Goal: Task Accomplishment & Management: Manage account settings

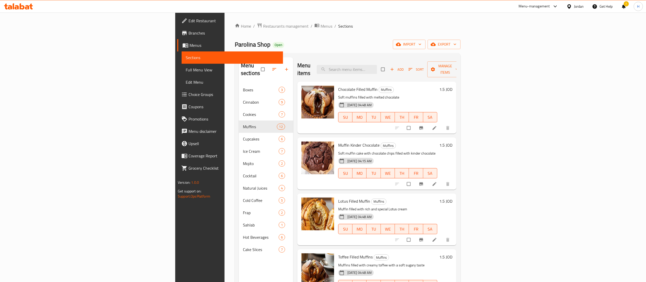
scroll to position [401, 0]
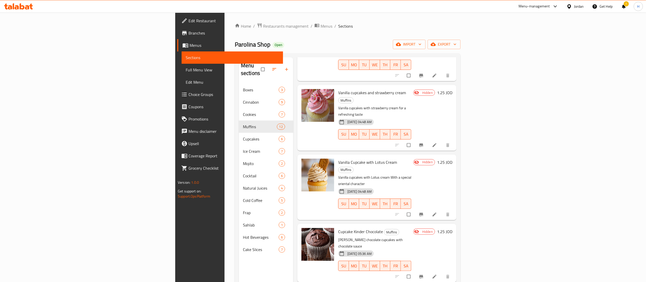
click at [23, 8] on icon at bounding box center [22, 6] width 5 height 6
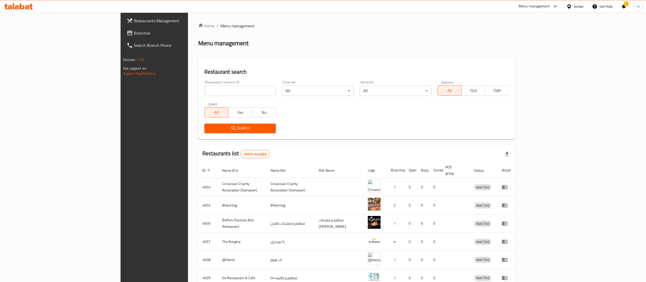
click at [204, 94] on input "search" at bounding box center [240, 91] width 72 height 10
paste input "776635"
type input "776635"
click button "Search" at bounding box center [240, 127] width 72 height 9
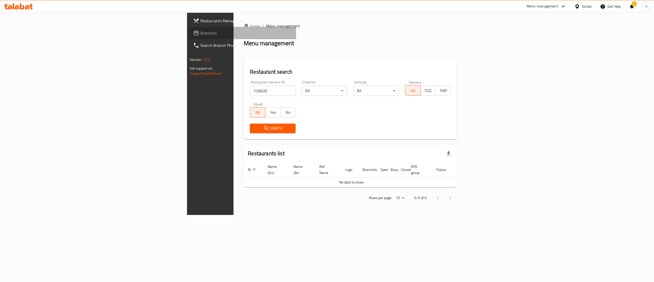
click at [200, 33] on span "Branches" at bounding box center [246, 33] width 92 height 6
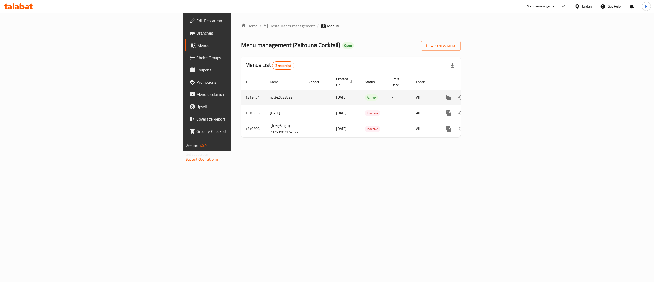
click at [489, 94] on icon "enhanced table" at bounding box center [486, 97] width 6 height 6
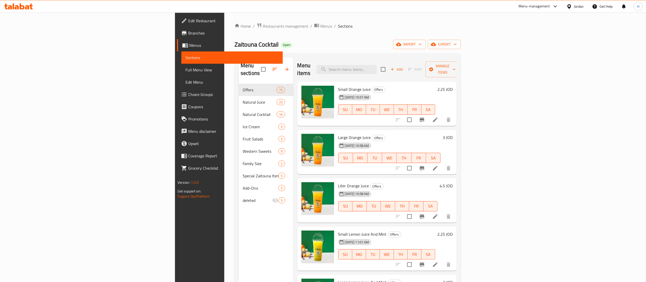
click at [239, 228] on div "Menu sections Offers 15 Natural Juice 23 Natural Cocktail 16 Ice Cream 5 Fruit …" at bounding box center [266, 198] width 55 height 282
click at [284, 66] on icon "button" at bounding box center [287, 69] width 6 height 6
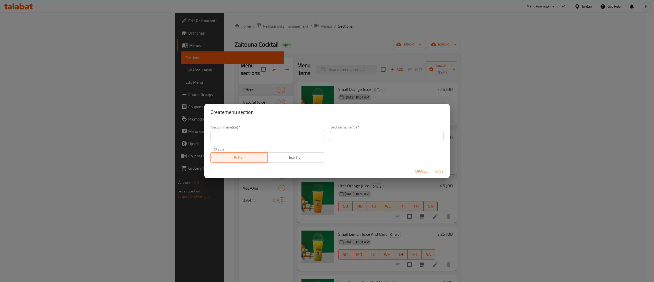
click at [275, 140] on input "text" at bounding box center [267, 136] width 113 height 10
type input "1 JD Offer"
type input "عروض ب دينار"
click at [442, 169] on span "Save" at bounding box center [439, 171] width 12 height 6
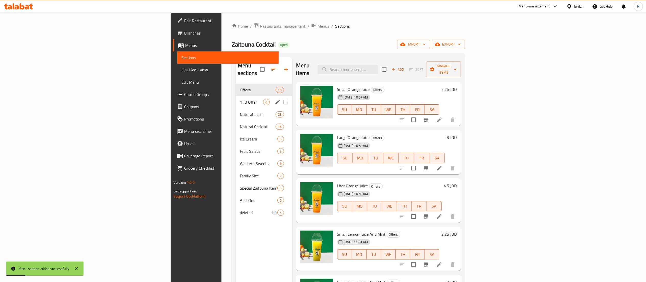
click at [240, 99] on span "1 JD Offer" at bounding box center [251, 102] width 23 height 6
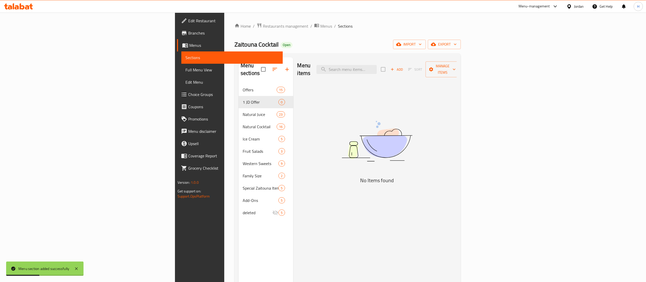
click at [404, 66] on span "Add" at bounding box center [397, 69] width 14 height 6
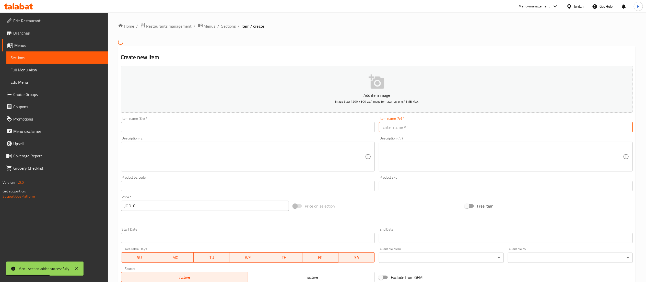
click at [419, 129] on input "text" at bounding box center [506, 127] width 254 height 10
paste input "كوكتيل فواكه مشكلة (صغير)"
type input "كوكتيل فواكه مشكلة (صغير)"
click at [335, 128] on input "text" at bounding box center [248, 127] width 254 height 10
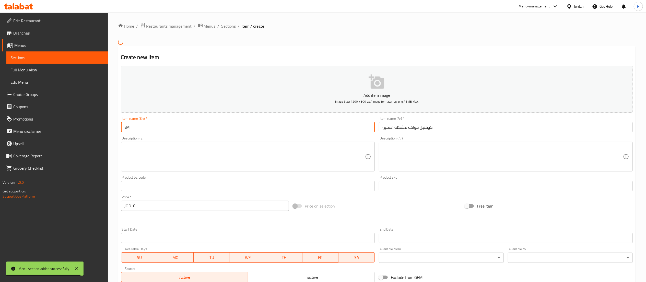
type input "s"
type input "S"
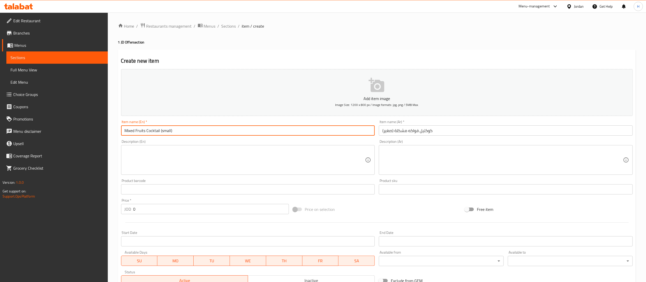
type input "Mixed Fruits Cocktail (small)"
drag, startPoint x: 143, startPoint y: 206, endPoint x: 130, endPoint y: 207, distance: 13.6
click at [130, 207] on div "JOD 0 Price *" at bounding box center [205, 209] width 168 height 10
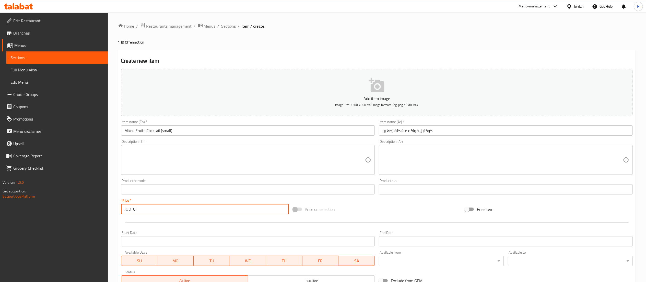
click at [130, 207] on p "JOD" at bounding box center [128, 209] width 7 height 6
click at [122, 210] on div "JOD 0 Price *" at bounding box center [205, 209] width 168 height 10
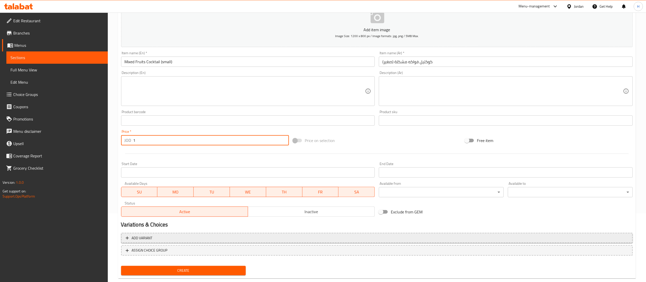
scroll to position [79, 0]
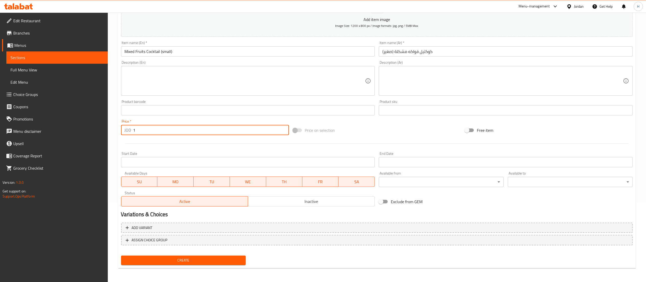
type input "1"
click at [179, 259] on span "Create" at bounding box center [183, 260] width 117 height 6
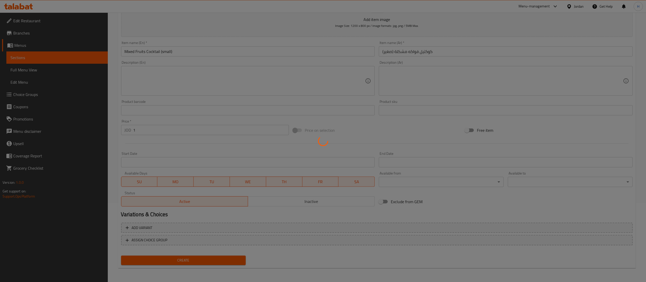
type input "0"
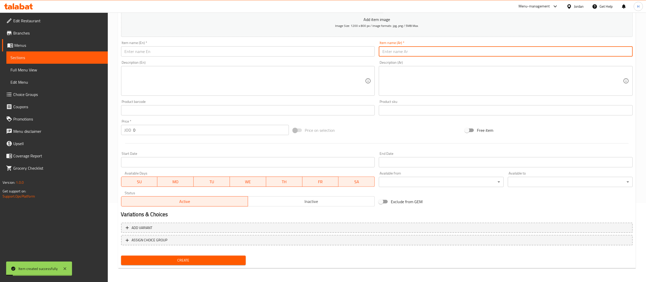
drag, startPoint x: 399, startPoint y: 52, endPoint x: 383, endPoint y: 60, distance: 17.1
click at [399, 52] on input "text" at bounding box center [506, 51] width 254 height 10
paste input "​كوكتيل موز وحليب (صغير)"
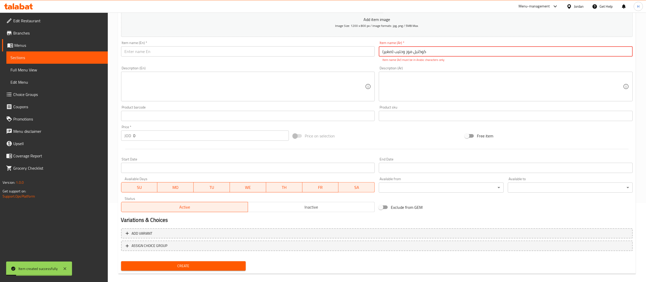
type input "​كوكتيل موز وحليب (صغير)"
click at [317, 49] on input "text" at bounding box center [248, 51] width 254 height 10
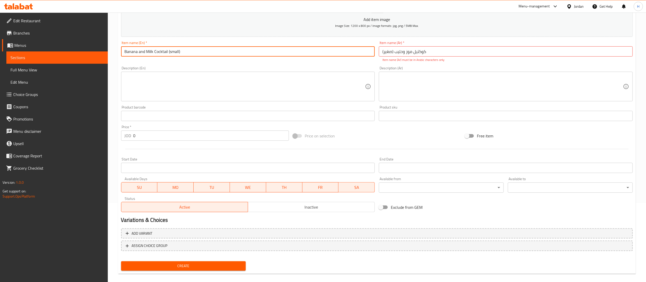
type input "Banana and Milk Cocktail (small)"
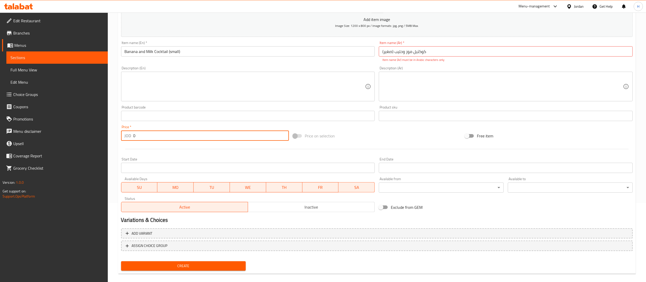
drag, startPoint x: 135, startPoint y: 140, endPoint x: 133, endPoint y: 138, distance: 2.7
click at [133, 138] on input "0" at bounding box center [211, 135] width 156 height 10
type input "1"
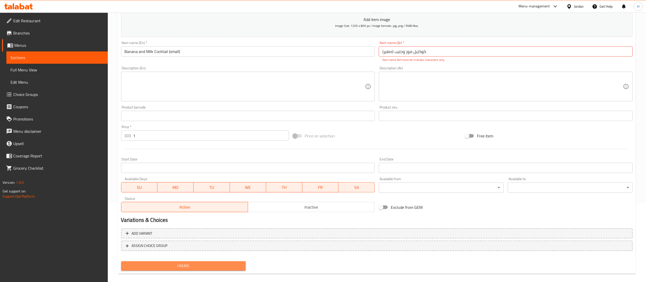
click at [171, 267] on span "Create" at bounding box center [183, 265] width 117 height 6
drag, startPoint x: 394, startPoint y: 52, endPoint x: 362, endPoint y: 51, distance: 31.7
click at [362, 52] on div "Add item image Image Size: 1200 x 800 px / Image formats: jpg, png / 5MB Max. I…" at bounding box center [377, 101] width 516 height 226
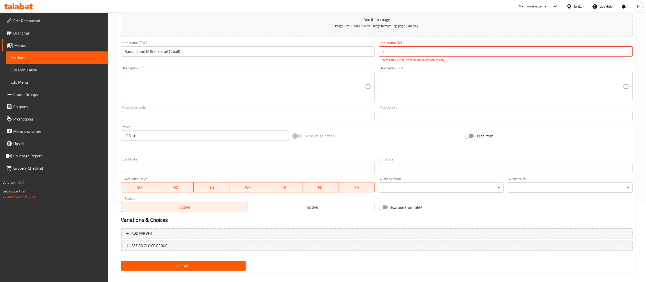
type input "​"
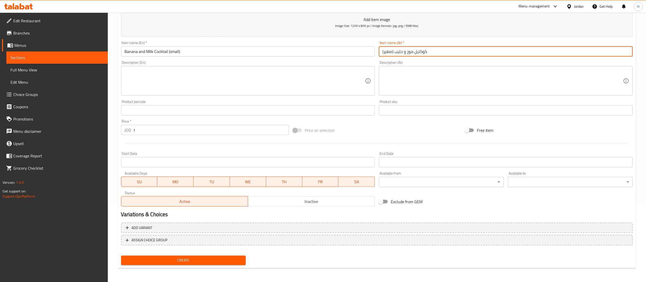
type input "كوكتيل موز و حليب (صغير)"
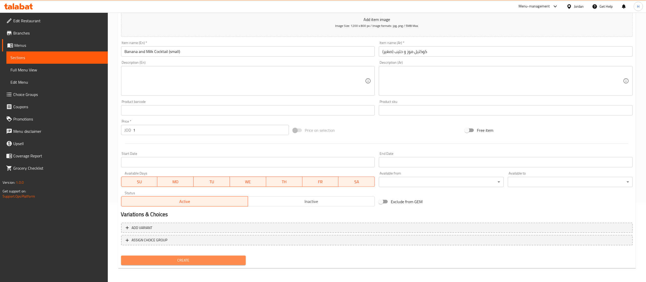
click at [162, 260] on span "Create" at bounding box center [183, 260] width 117 height 6
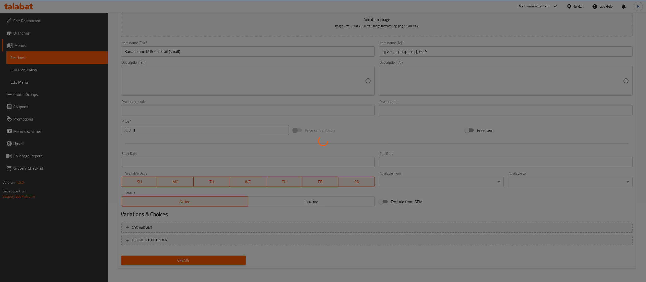
type input "0"
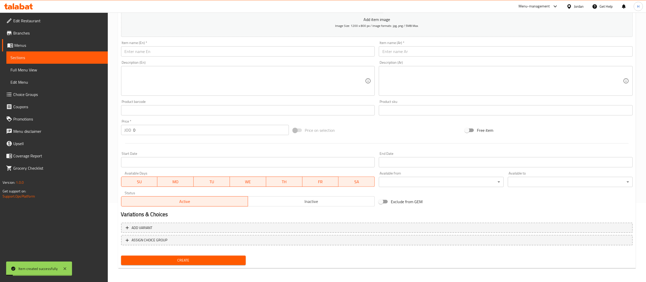
click at [311, 50] on input "text" at bounding box center [248, 51] width 254 height 10
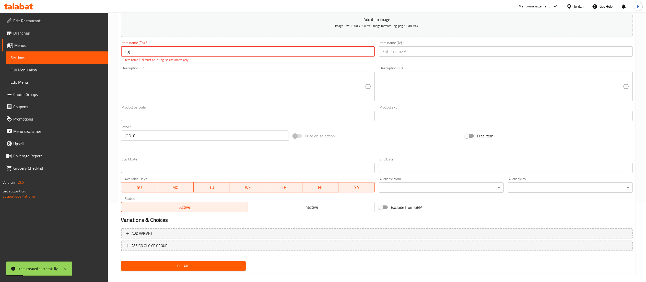
type input "×"
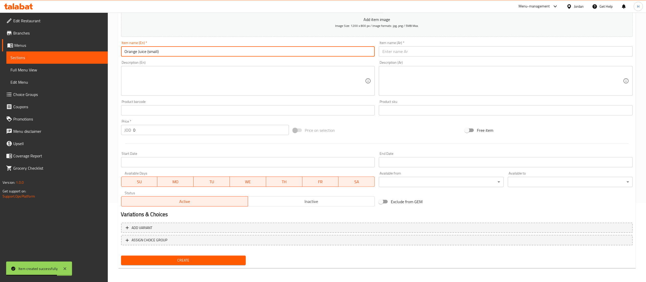
type input "Orange Juice (small)"
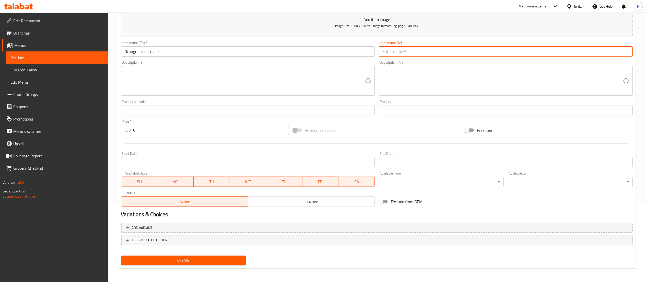
paste input "​عصير برتقال (صغير)"
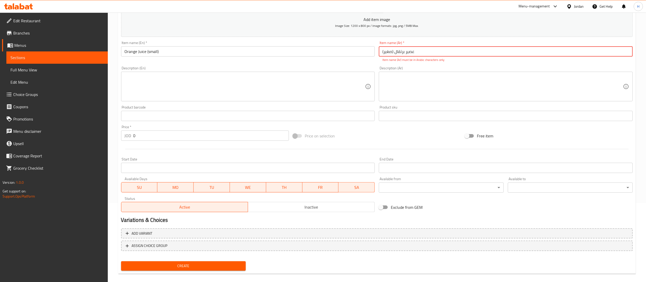
drag, startPoint x: 405, startPoint y: 53, endPoint x: 439, endPoint y: 58, distance: 34.4
click at [439, 58] on div "Item name (Ar)   * ​عصير برتقال (صغير) Item name (Ar) * Item name (Ar) must be …" at bounding box center [506, 51] width 254 height 21
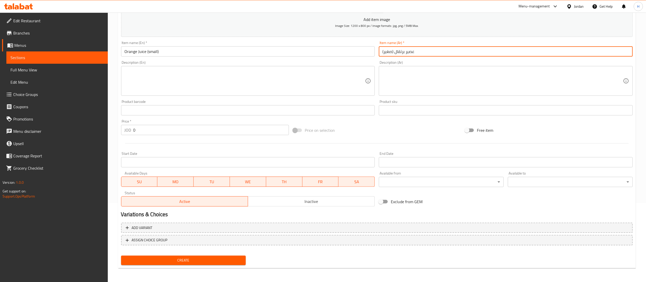
type input "عصير برتقال (صغير)"
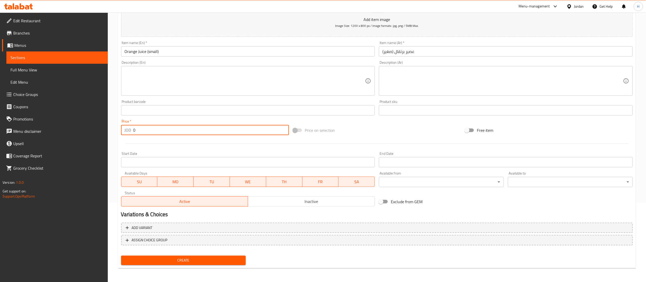
drag, startPoint x: 143, startPoint y: 132, endPoint x: 127, endPoint y: 129, distance: 16.6
click at [127, 129] on div "JOD 0 Price *" at bounding box center [205, 130] width 168 height 10
type input "1"
click at [187, 259] on span "Create" at bounding box center [183, 260] width 117 height 6
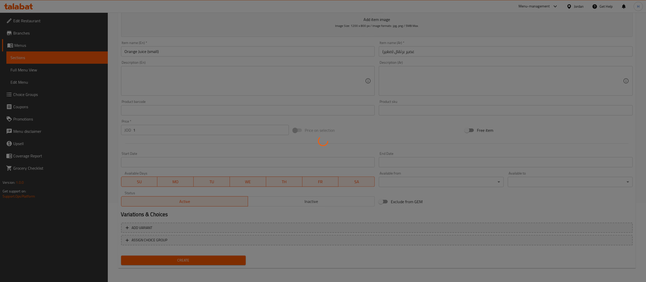
type input "0"
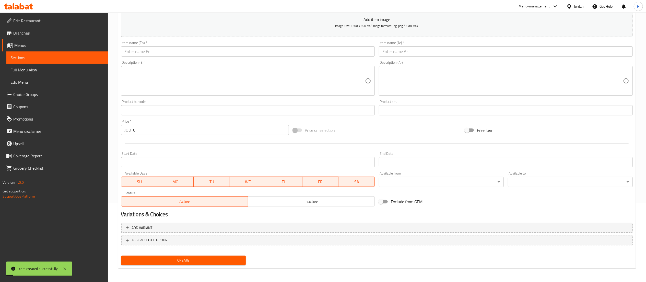
click at [405, 53] on input "text" at bounding box center [506, 51] width 254 height 10
paste input "​عصير ليمون ونعنع (صغير)"
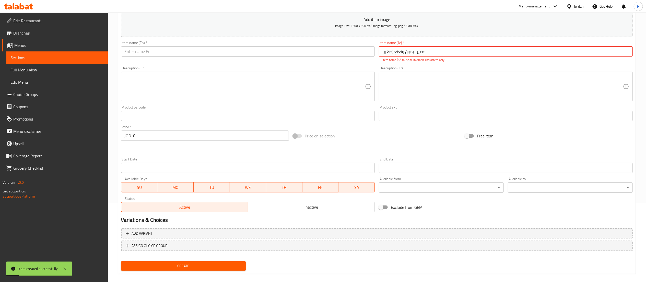
type input "​عصير ليمون ونعنع (صغير)"
click at [324, 53] on input "text" at bounding box center [248, 51] width 254 height 10
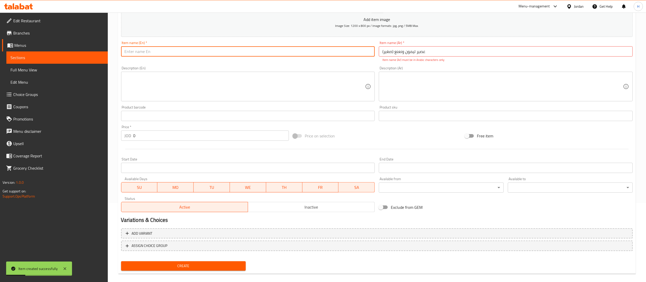
type input "/"
type input "Lemon and Mint Juice (small)"
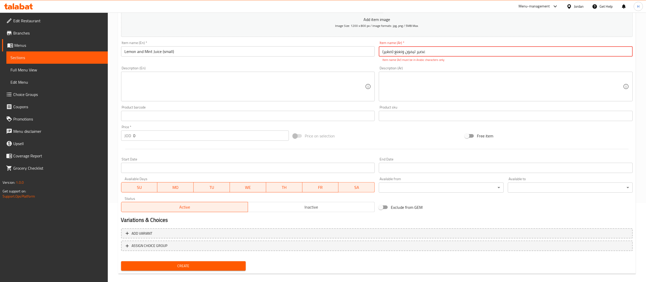
click at [423, 50] on input "​عصير ليمون ونعنع (صغير)" at bounding box center [506, 51] width 254 height 10
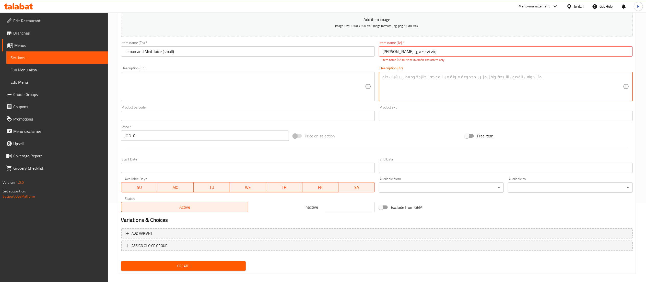
click at [420, 83] on textarea at bounding box center [503, 86] width 241 height 24
click at [409, 52] on input "​ليمون ونعنع (صغير)" at bounding box center [506, 51] width 254 height 10
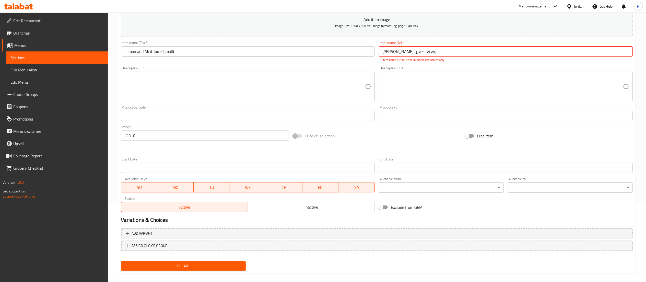
click at [409, 52] on input "​ليمون ونعنع (صغير)" at bounding box center [506, 51] width 254 height 10
type input "​ونعنع (صغير)"
drag, startPoint x: 408, startPoint y: 50, endPoint x: 348, endPoint y: 51, distance: 60.3
click at [348, 51] on div "Add item image Image Size: 1200 x 800 px / Image formats: jpg, png / 5MB Max. I…" at bounding box center [377, 101] width 516 height 226
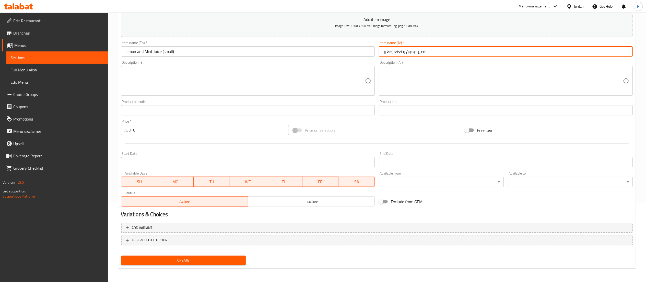
type input "عصير ليمون و نعنع (صغير)"
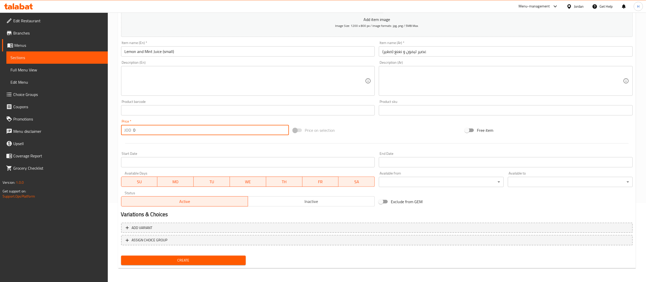
drag, startPoint x: 172, startPoint y: 130, endPoint x: 24, endPoint y: 116, distance: 149.5
click at [24, 116] on div "Edit Restaurant Branches Menus Sections Full Menu View Edit Menu Choice Groups …" at bounding box center [323, 108] width 646 height 349
type input "1"
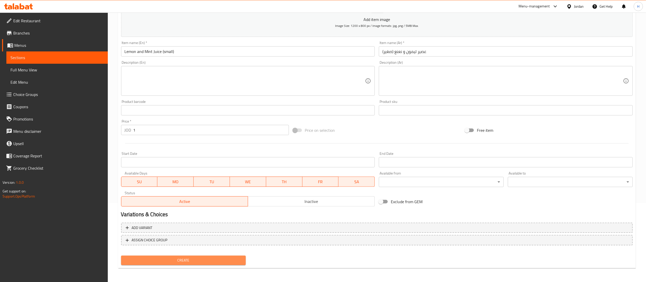
click at [192, 258] on span "Create" at bounding box center [183, 260] width 117 height 6
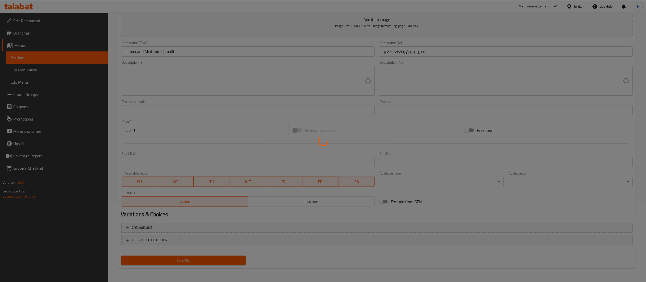
type input "0"
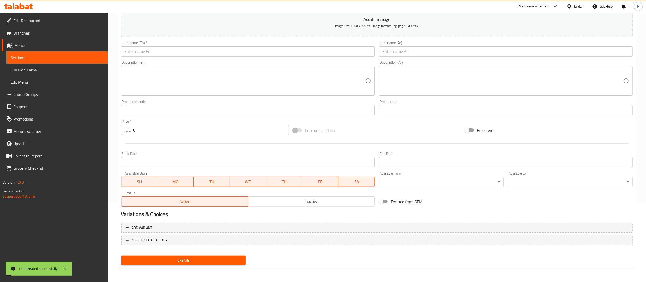
click at [417, 50] on input "text" at bounding box center [506, 51] width 254 height 10
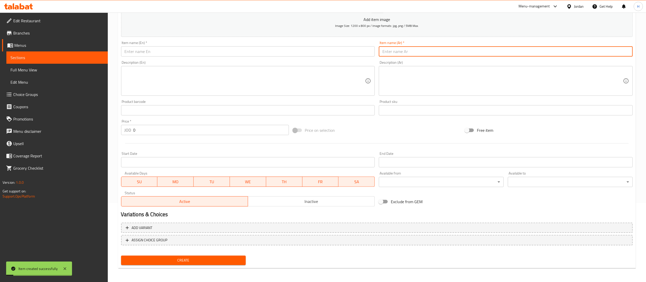
paste input "​كاسة مانجا قطع"
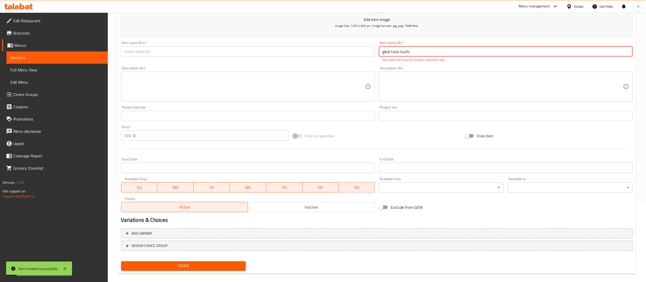
type input "​كاسة مانجا قطع"
click at [308, 45] on div "Item name (En)   * Item name (En) *" at bounding box center [248, 49] width 254 height 16
click at [298, 52] on input "text" at bounding box center [248, 51] width 254 height 10
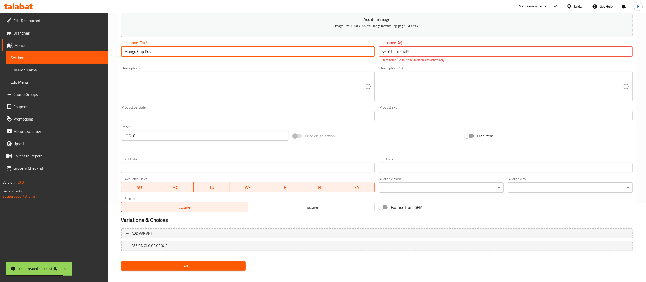
type input "Mango Cup Pcs"
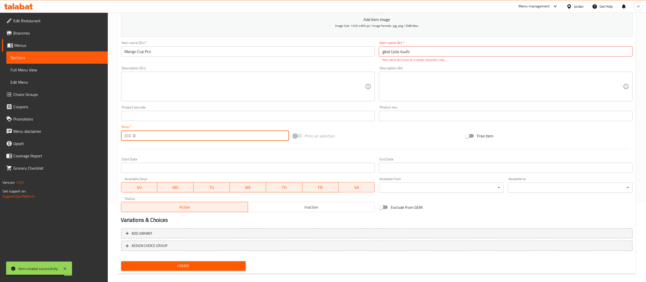
drag, startPoint x: 131, startPoint y: 134, endPoint x: 97, endPoint y: 130, distance: 34.2
click at [97, 130] on div "Edit Restaurant Branches Menus Sections Full Menu View Edit Menu Choice Groups …" at bounding box center [323, 111] width 646 height 354
type input "1"
click at [404, 51] on input "​كاسة مانجا قطع" at bounding box center [506, 51] width 254 height 10
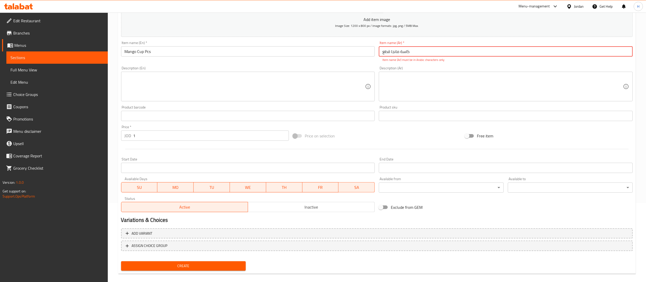
click at [404, 51] on input "​كاسة مانجا قطع" at bounding box center [506, 51] width 254 height 10
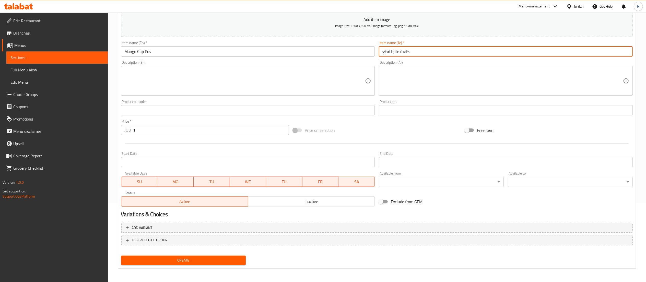
type input "كاسة مانجا قطع"
click at [141, 258] on span "Create" at bounding box center [183, 260] width 117 height 6
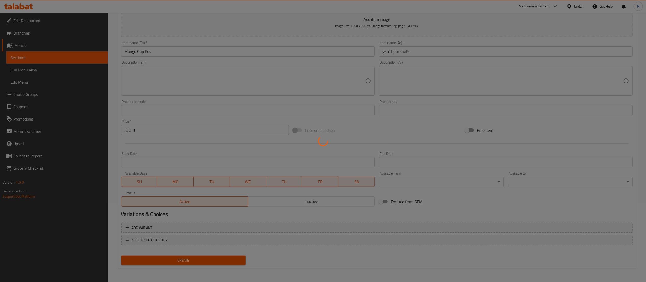
type input "0"
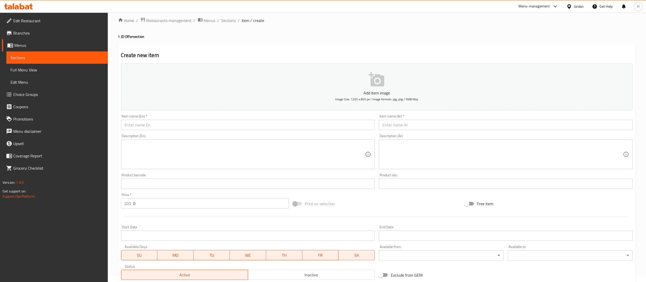
scroll to position [0, 0]
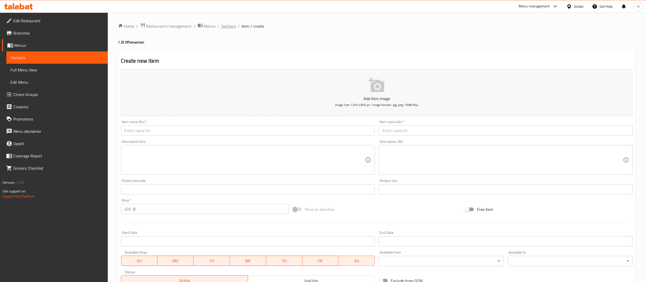
click at [228, 25] on span "Sections" at bounding box center [229, 26] width 15 height 6
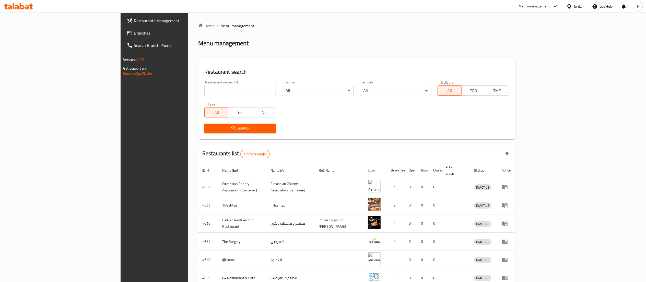
click at [204, 95] on input "search" at bounding box center [240, 91] width 72 height 10
paste input "776635"
type input "776635"
click button "Search" at bounding box center [240, 127] width 72 height 9
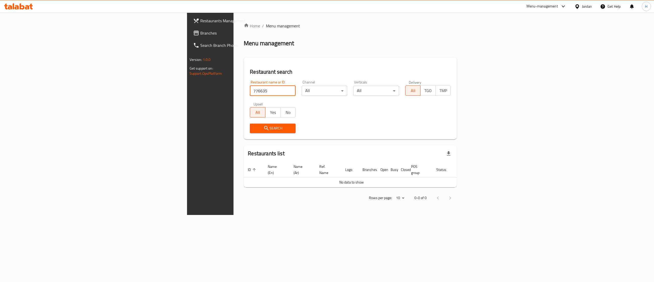
click at [200, 32] on span "Branches" at bounding box center [246, 33] width 92 height 6
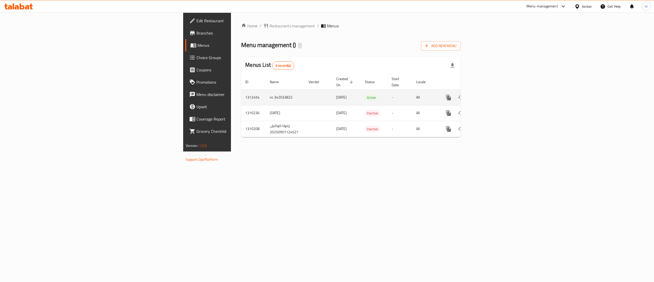
click at [489, 94] on icon "enhanced table" at bounding box center [486, 97] width 6 height 6
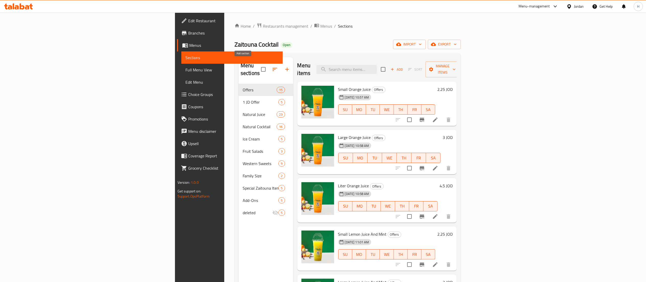
click at [284, 66] on icon "button" at bounding box center [287, 69] width 6 height 6
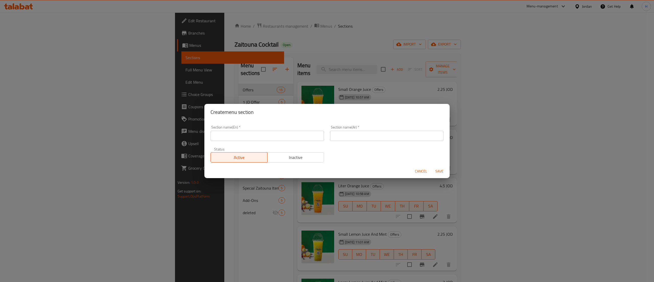
click at [228, 140] on input "text" at bounding box center [267, 136] width 113 height 10
paste input "BOGO"
type input "BOGO"
click at [361, 135] on input "text" at bounding box center [386, 136] width 113 height 10
type input "بوغو"
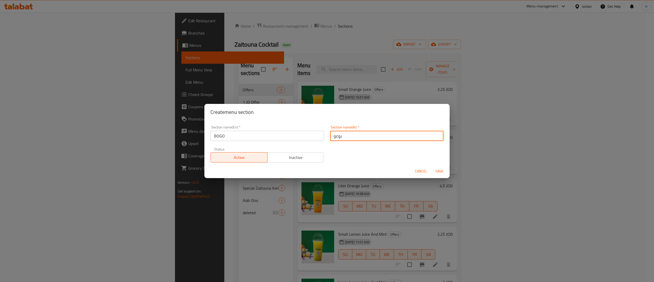
click at [233, 136] on input "BOGO" at bounding box center [267, 136] width 113 height 10
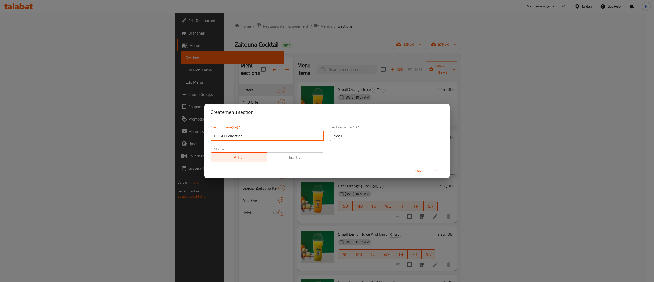
click at [359, 135] on input "بوغو" at bounding box center [386, 136] width 113 height 10
click at [232, 135] on input "BOGO Collection" at bounding box center [267, 136] width 113 height 10
paste input "text"
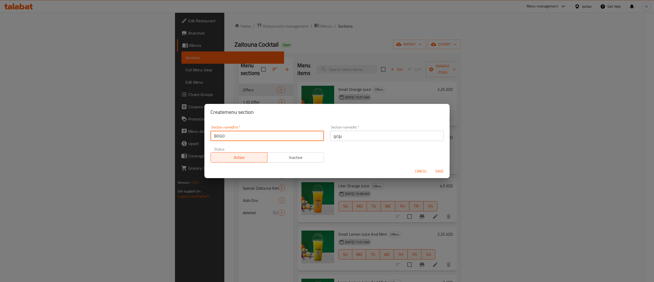
type input "BOGO Collection"
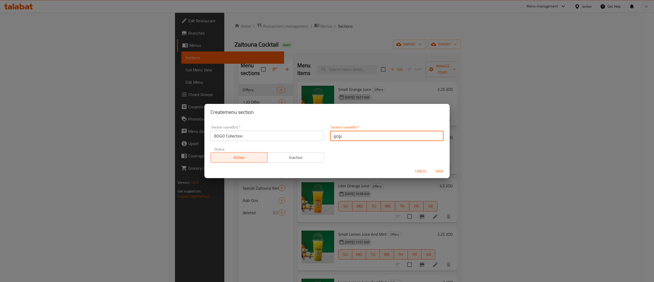
drag, startPoint x: 351, startPoint y: 141, endPoint x: 216, endPoint y: 129, distance: 135.7
click at [216, 129] on div "Section name(En)   * BOGO Collection Section name(En) * Section name(Ar)   * بو…" at bounding box center [327, 143] width 239 height 43
paste input "مجموعة بوج"
type input "مجموعة بوجو"
click at [439, 170] on span "Save" at bounding box center [439, 171] width 12 height 6
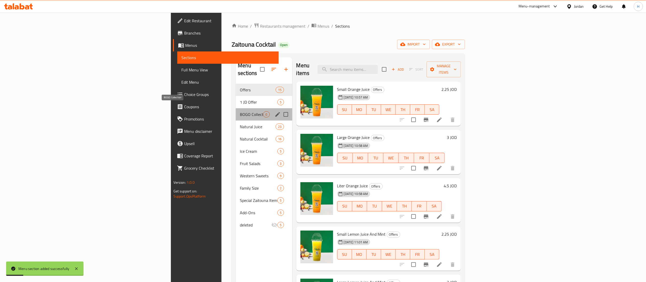
drag, startPoint x: 172, startPoint y: 109, endPoint x: 185, endPoint y: 100, distance: 16.2
click at [236, 110] on div "BOGO Collection 0" at bounding box center [264, 114] width 56 height 12
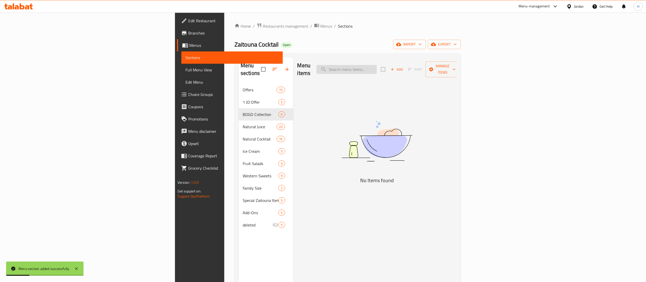
click at [377, 68] on input "search" at bounding box center [347, 69] width 60 height 9
paste input "كوكتيل فواكه مشكلة"
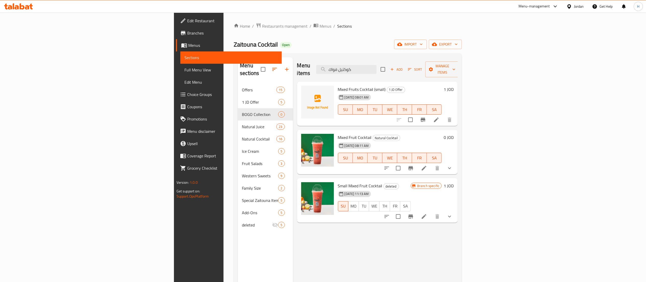
type input "كوكتيل فواك"
click at [456, 162] on button "show more" at bounding box center [450, 168] width 12 height 12
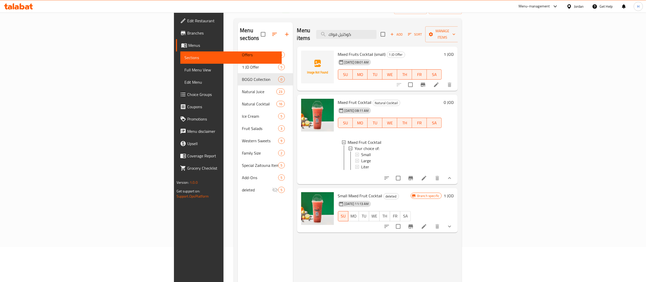
scroll to position [51, 0]
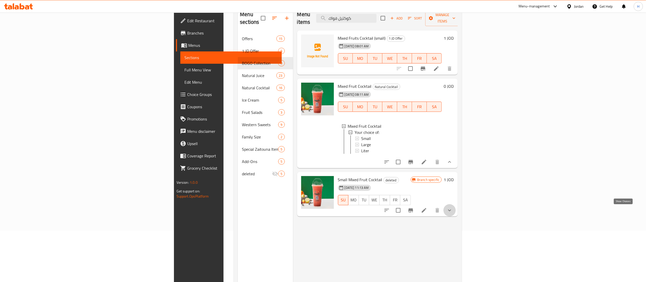
click at [453, 213] on icon "show more" at bounding box center [450, 210] width 6 height 6
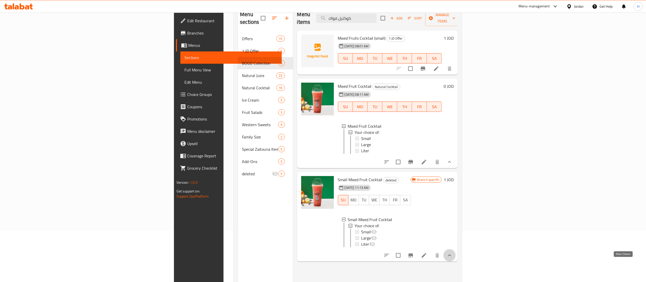
click at [453, 258] on icon "show more" at bounding box center [450, 255] width 6 height 6
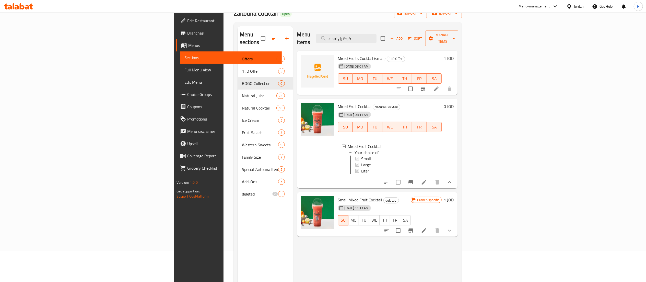
scroll to position [0, 0]
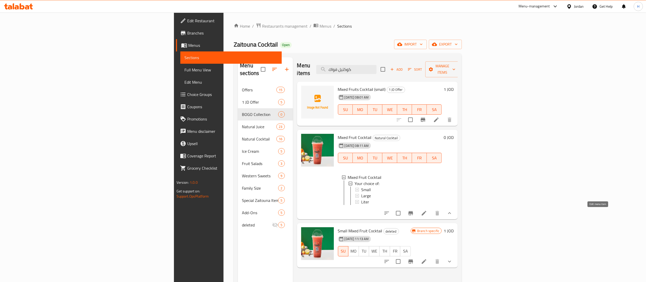
click at [427, 214] on icon at bounding box center [424, 213] width 6 height 6
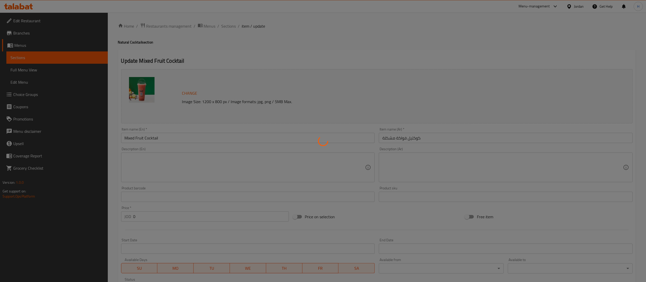
click at [230, 24] on div at bounding box center [323, 141] width 646 height 282
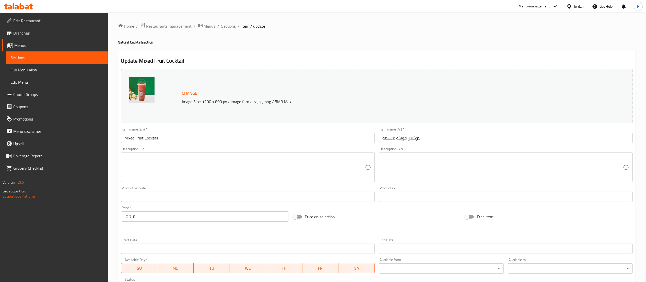
click at [224, 27] on span "Sections" at bounding box center [229, 26] width 15 height 6
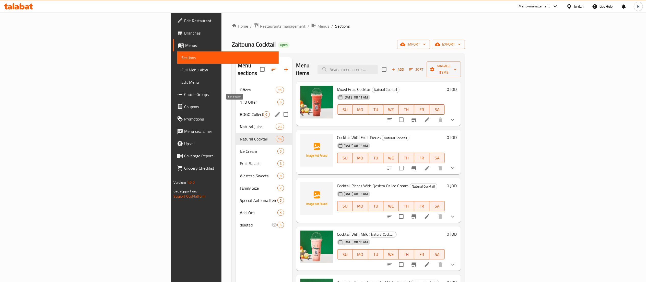
click at [276, 112] on icon "edit" at bounding box center [278, 114] width 5 height 5
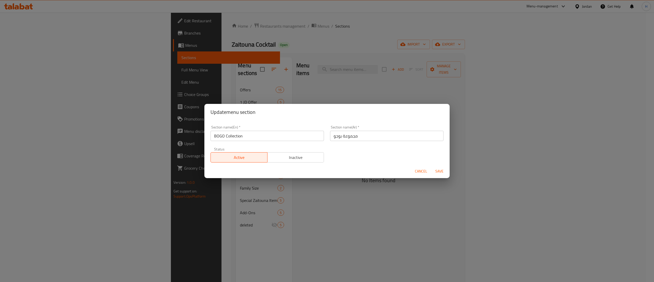
click at [293, 159] on span "Inactive" at bounding box center [296, 157] width 53 height 7
click at [442, 172] on span "Save" at bounding box center [439, 171] width 12 height 6
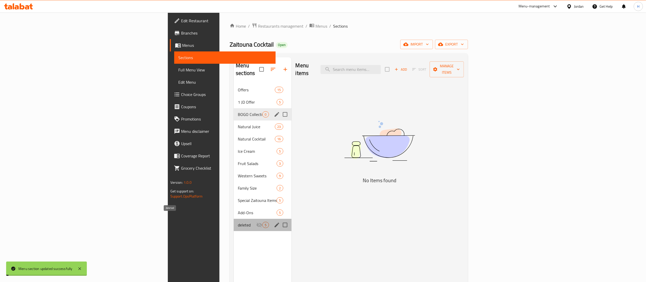
click at [238, 222] on span "deleted" at bounding box center [247, 225] width 18 height 6
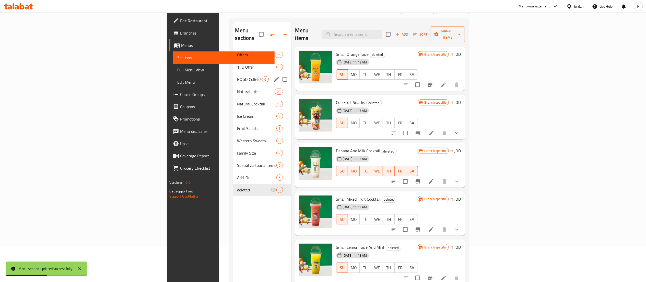
scroll to position [51, 0]
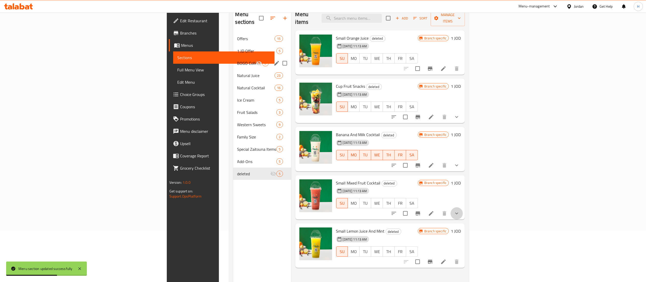
click at [463, 210] on button "show more" at bounding box center [457, 213] width 12 height 12
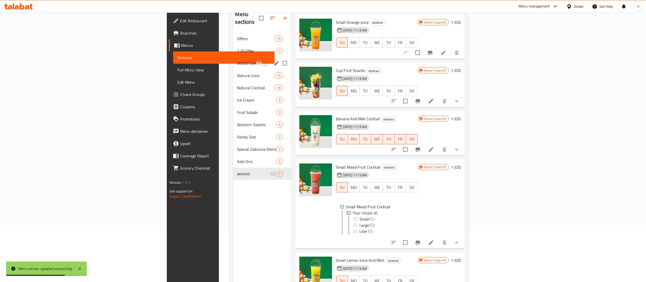
scroll to position [25, 0]
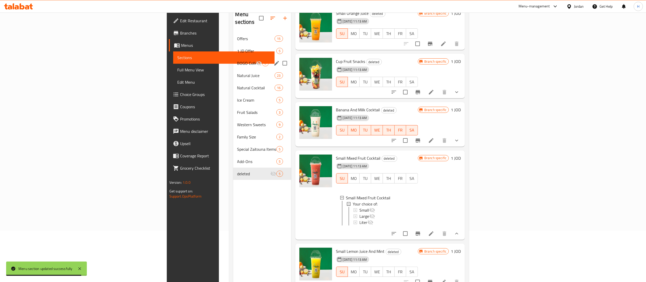
click at [233, 217] on div "Menu sections Offers 15 1 JD Offer 5 BOGO Collection 0 Natural Juice 23 Natural…" at bounding box center [262, 147] width 58 height 282
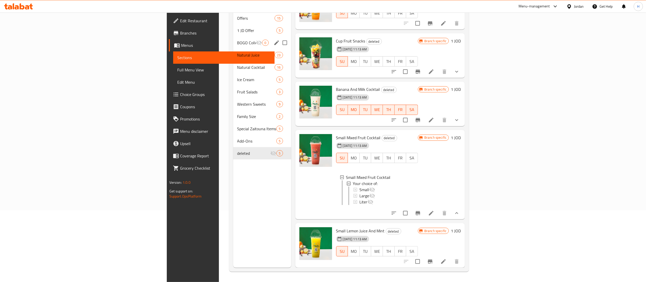
scroll to position [0, 0]
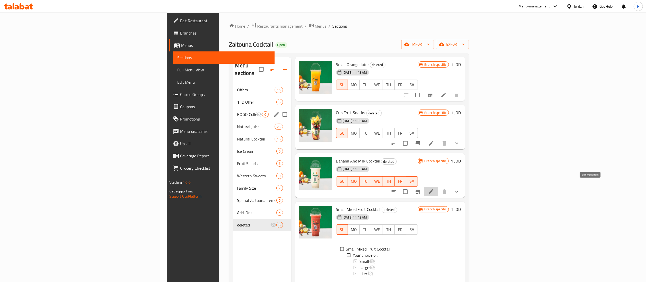
click at [435, 188] on icon at bounding box center [431, 191] width 6 height 6
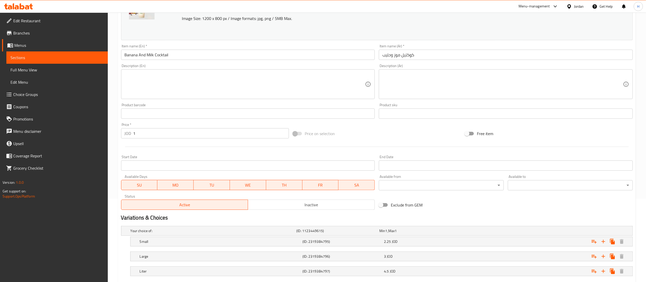
scroll to position [12, 0]
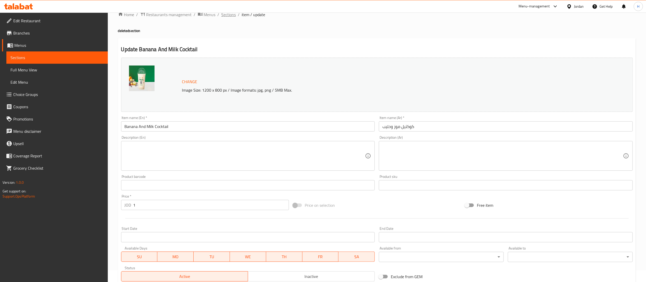
click at [234, 15] on span "Sections" at bounding box center [229, 15] width 15 height 6
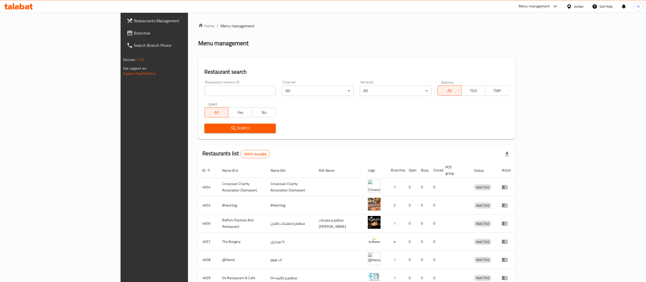
click at [204, 88] on input "search" at bounding box center [240, 91] width 72 height 10
paste input "777975"
type input "777975"
click button "Search" at bounding box center [240, 127] width 72 height 9
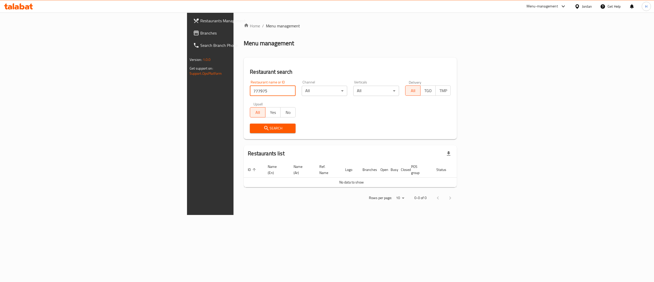
click at [200, 33] on span "Branches" at bounding box center [246, 33] width 92 height 6
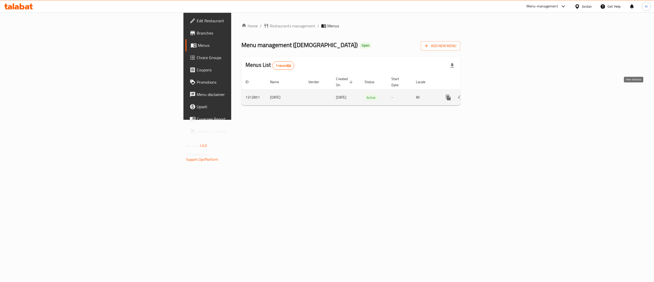
click at [491, 92] on link "enhanced table" at bounding box center [485, 97] width 12 height 12
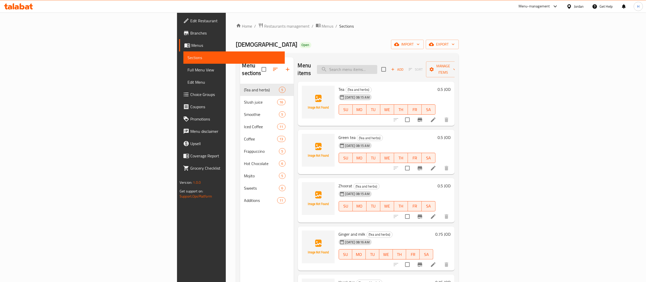
click at [378, 65] on input "search" at bounding box center [347, 69] width 60 height 9
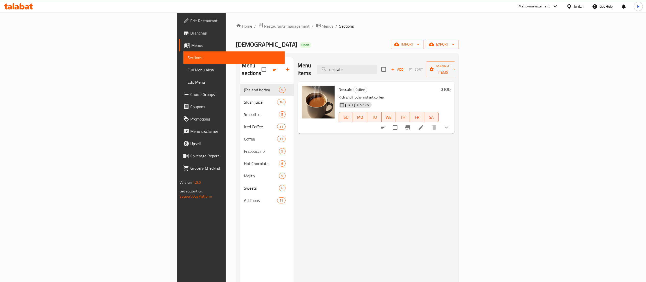
type input "nescafe"
click at [453, 123] on button "show more" at bounding box center [447, 127] width 12 height 12
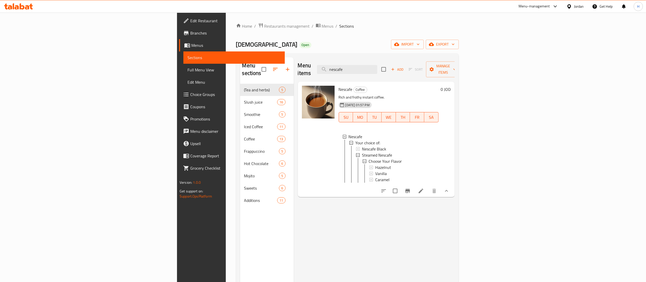
drag, startPoint x: 420, startPoint y: 65, endPoint x: 338, endPoint y: 57, distance: 81.7
click at [338, 57] on div "Menu sections (Tea and herbs) 5 Slush juice 16 Smoothie 5 Iced Coffee 11 Coffee…" at bounding box center [347, 198] width 223 height 290
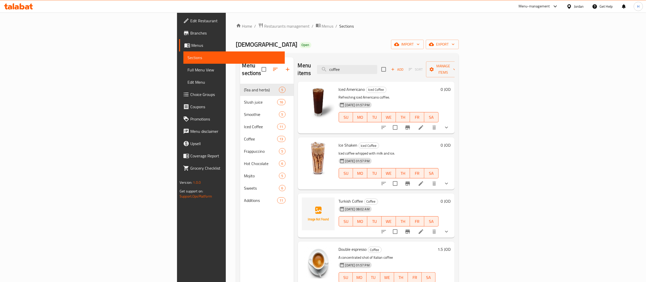
type input "coffee"
click at [450, 228] on icon "show more" at bounding box center [447, 231] width 6 height 6
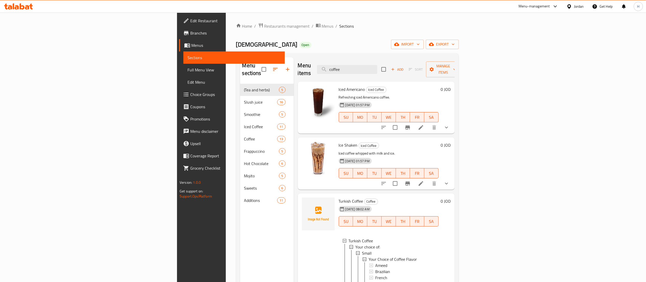
drag, startPoint x: 404, startPoint y: 66, endPoint x: 349, endPoint y: 57, distance: 55.7
click at [349, 57] on div "Menu items coffee Add Sort Manage items" at bounding box center [376, 69] width 157 height 24
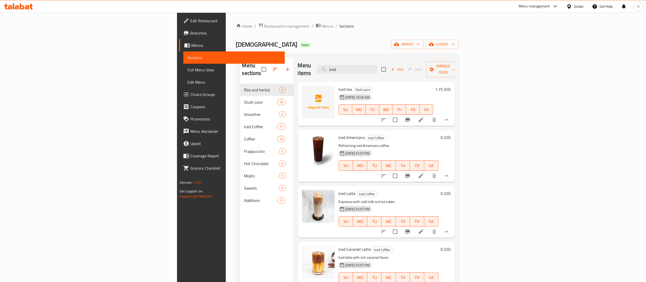
type input "iced"
click at [453, 113] on button "show more" at bounding box center [447, 119] width 12 height 12
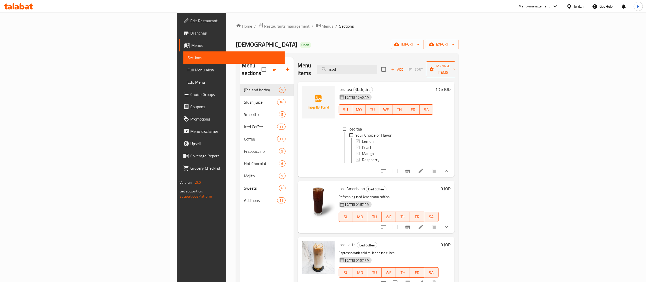
click at [456, 66] on span "Manage items" at bounding box center [443, 69] width 26 height 13
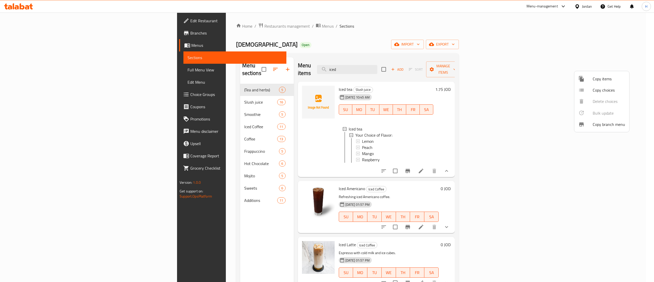
click at [243, 68] on div at bounding box center [327, 141] width 654 height 282
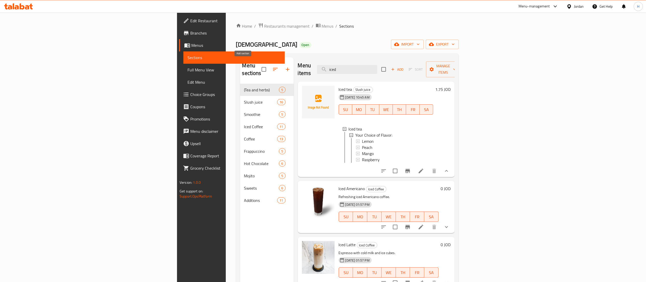
click at [285, 66] on icon "button" at bounding box center [288, 69] width 6 height 6
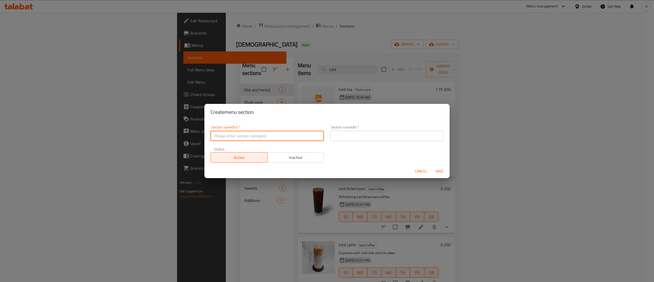
click at [276, 135] on input "text" at bounding box center [267, 136] width 113 height 10
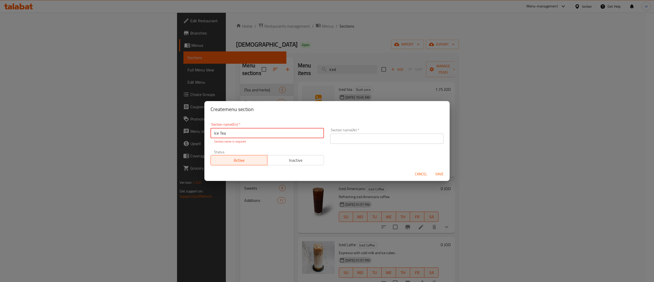
type input "Ice Tea"
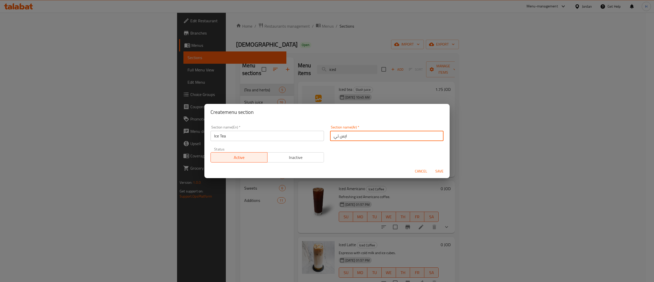
type input "ايس تي"
drag, startPoint x: 363, startPoint y: 135, endPoint x: 259, endPoint y: 136, distance: 103.8
click at [259, 136] on div "Section name(En)   * Ice Tea Section name(En) * Section name(Ar)   * ايس تي Sec…" at bounding box center [327, 143] width 239 height 43
click at [370, 161] on div "Section name(En)   * Ice Tea Section name(En) * Section name(Ar)   * ايس تي Sec…" at bounding box center [327, 143] width 239 height 43
click at [436, 168] on span "Save" at bounding box center [439, 171] width 12 height 6
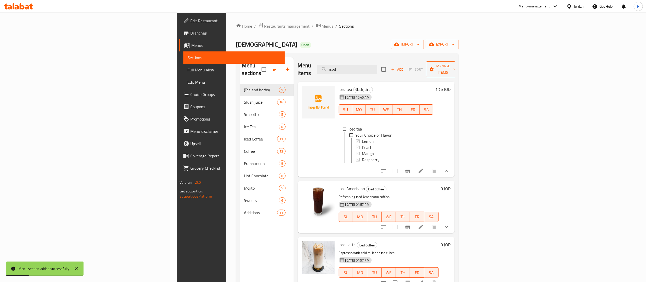
click at [456, 66] on span "Manage items" at bounding box center [443, 69] width 26 height 13
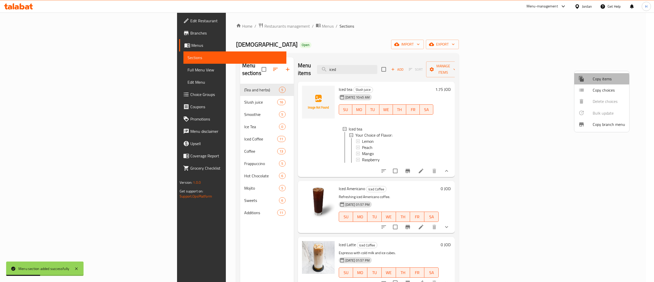
click at [593, 79] on span "Copy items" at bounding box center [609, 79] width 32 height 6
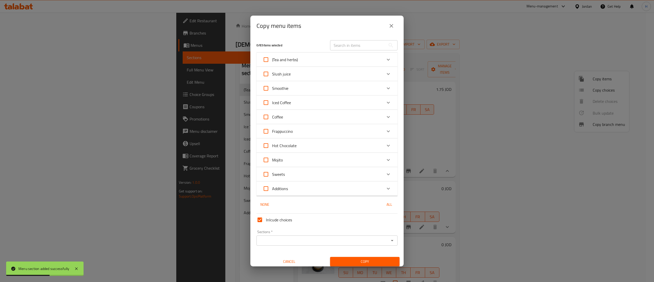
click at [361, 57] on div "(Tea and herbs)" at bounding box center [323, 59] width 120 height 12
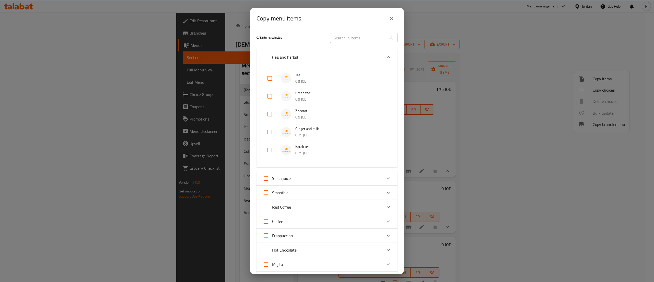
click at [318, 66] on div "Tea 0.5 JOD Green tea 0.5 JOD Zhoorat 0.5 JOD Ginger and milk 0.75 JOD Karak te…" at bounding box center [327, 116] width 141 height 102
click at [314, 57] on div "(Tea and herbs)" at bounding box center [323, 57] width 120 height 12
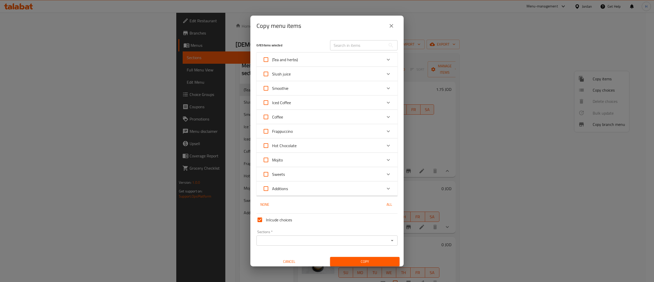
click at [360, 72] on div "Slush juice" at bounding box center [323, 74] width 120 height 12
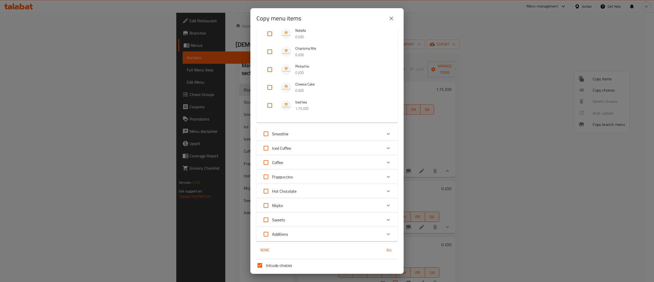
scroll to position [153, 0]
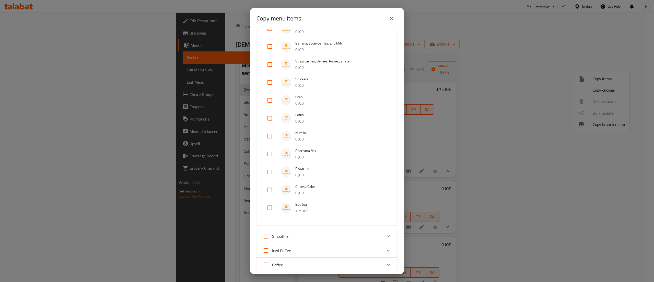
click at [270, 207] on input "checkbox" at bounding box center [270, 207] width 12 height 12
checkbox input "true"
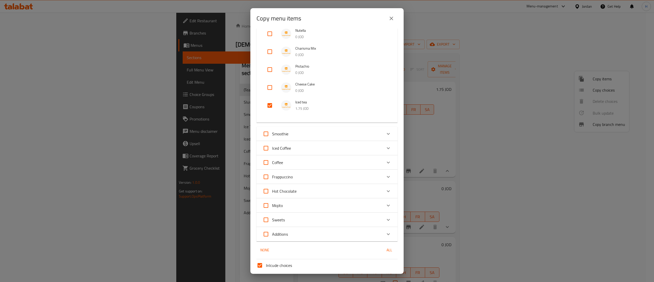
scroll to position [296, 0]
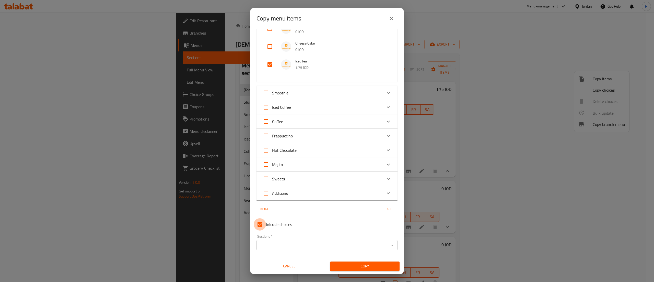
click at [261, 223] on input "Inlcude choices" at bounding box center [260, 224] width 12 height 12
checkbox input "true"
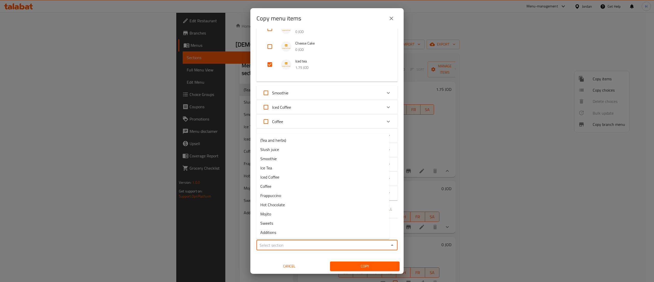
click at [279, 246] on input "Sections   *" at bounding box center [323, 244] width 130 height 7
click at [280, 170] on li "Ice Tea" at bounding box center [322, 167] width 133 height 9
type input "Ice Tea"
click at [348, 267] on span "Copy" at bounding box center [364, 266] width 61 height 6
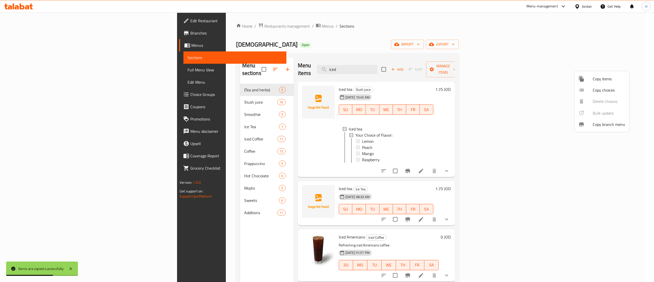
click at [188, 239] on div at bounding box center [327, 141] width 654 height 282
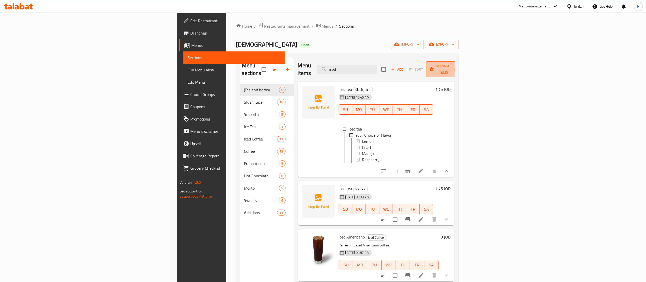
click at [456, 64] on span "Manage items" at bounding box center [443, 69] width 26 height 13
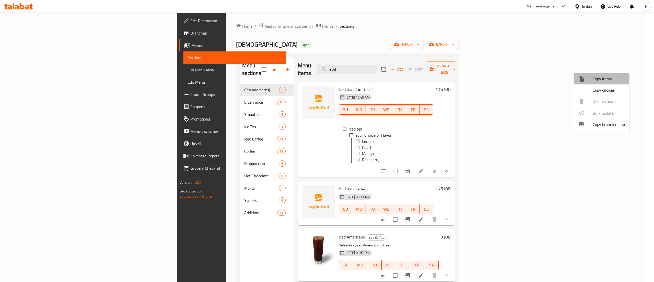
click at [605, 79] on span "Copy items" at bounding box center [609, 79] width 32 height 6
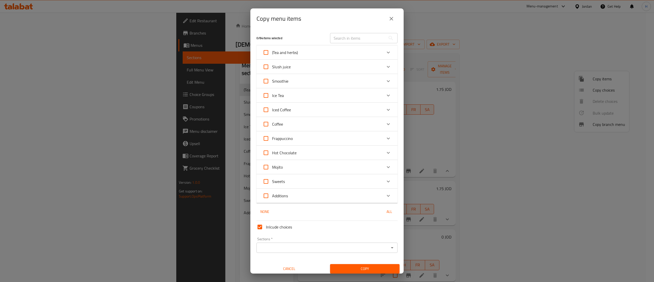
click at [329, 69] on div "Slush juice" at bounding box center [323, 67] width 120 height 12
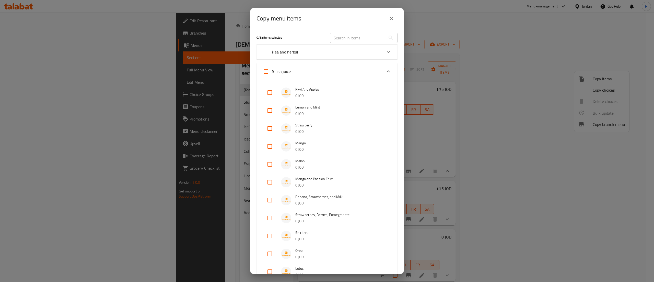
click at [329, 69] on div "Slush juice" at bounding box center [323, 71] width 120 height 12
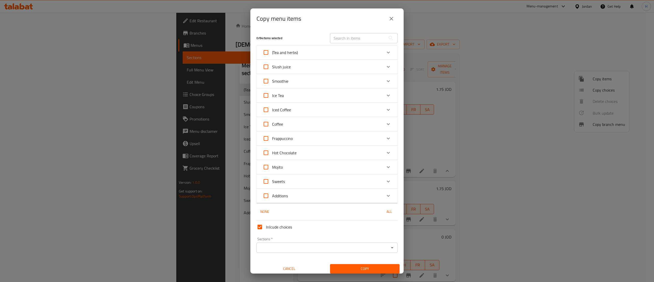
click at [122, 85] on div "Copy menu items 0 / 84 items selected ​ (Tea and herbs) Tea 0.5 JOD Green tea 0…" at bounding box center [327, 141] width 654 height 282
click at [280, 266] on span "Cancel" at bounding box center [289, 268] width 65 height 6
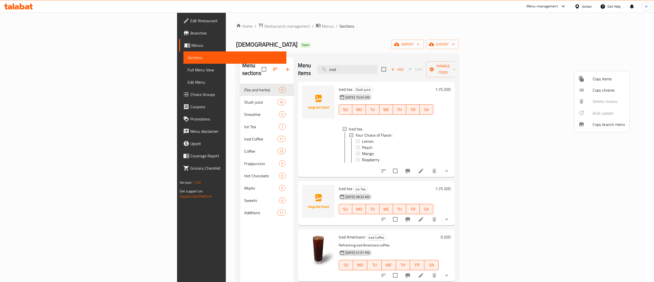
click at [613, 90] on span "Copy choices" at bounding box center [609, 90] width 32 height 6
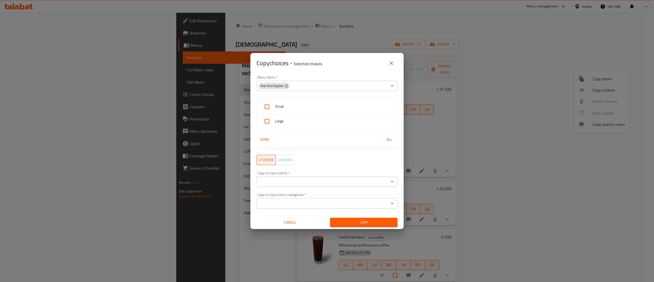
click at [395, 65] on button "close" at bounding box center [391, 63] width 12 height 12
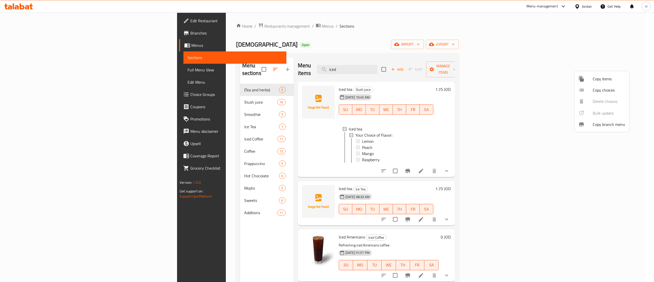
click at [596, 76] on span "Copy items" at bounding box center [609, 79] width 32 height 6
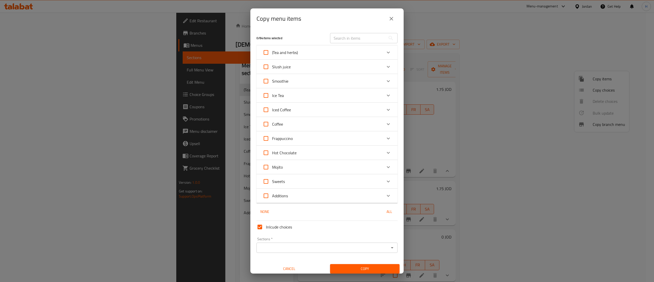
click at [320, 68] on div "Slush juice" at bounding box center [323, 67] width 120 height 12
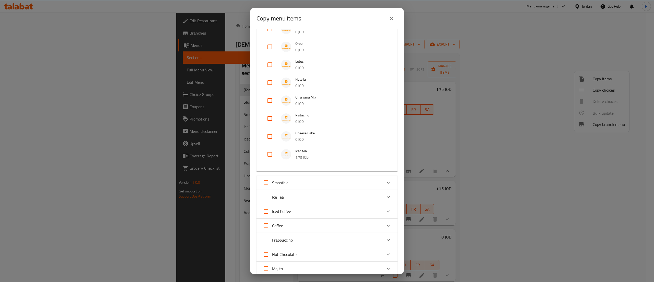
scroll to position [204, 0]
click at [270, 156] on input "checkbox" at bounding box center [270, 156] width 12 height 12
checkbox input "true"
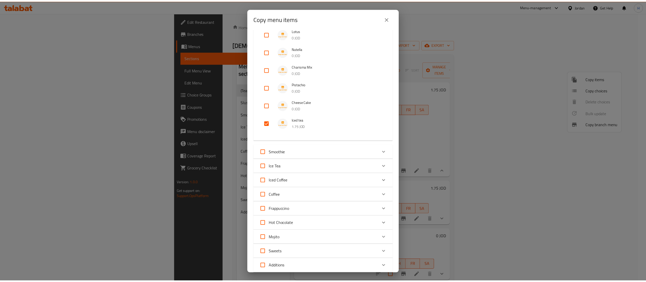
scroll to position [256, 0]
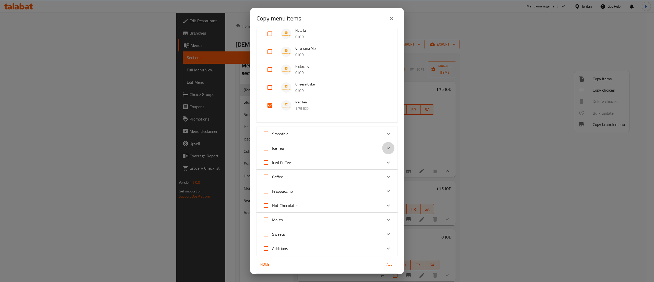
click at [385, 146] on icon "Expand" at bounding box center [388, 148] width 6 height 6
click at [168, 166] on div "Copy menu items 1 / 84 items selected ​ (Tea and herbs) Tea 0.5 JOD Green tea 0…" at bounding box center [327, 141] width 654 height 282
click at [393, 19] on icon "close" at bounding box center [391, 18] width 6 height 6
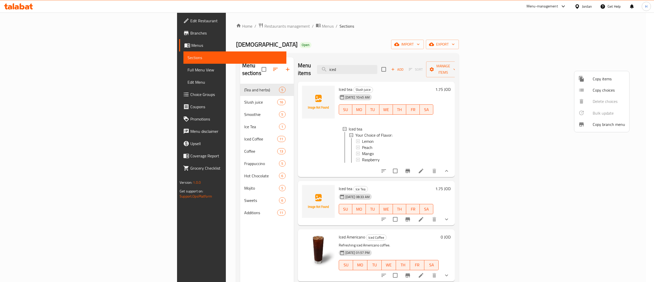
click at [137, 123] on div at bounding box center [327, 141] width 654 height 282
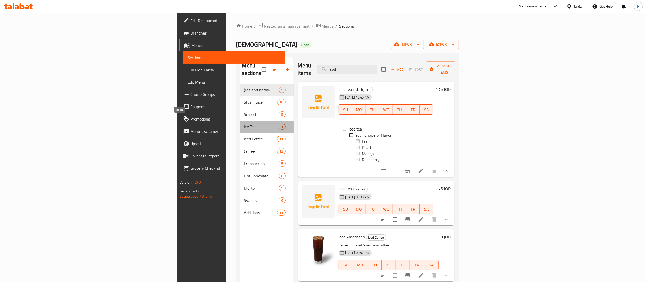
click at [244, 123] on span "Ice Tea" at bounding box center [261, 126] width 35 height 6
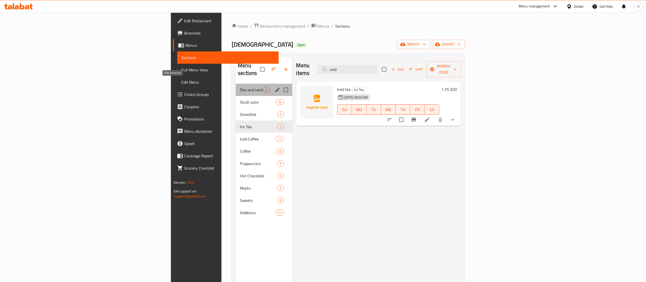
click at [240, 87] on span "(Tea and herbs)" at bounding box center [251, 90] width 23 height 6
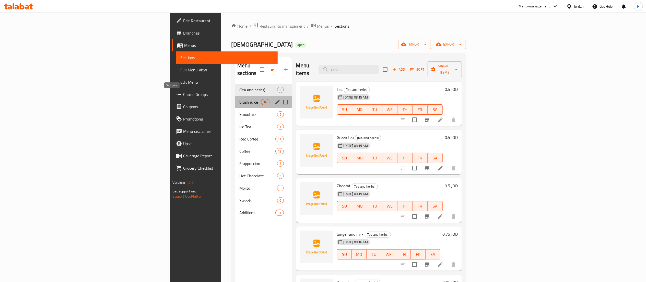
click at [235, 96] on div "Slush juice 16" at bounding box center [263, 102] width 57 height 12
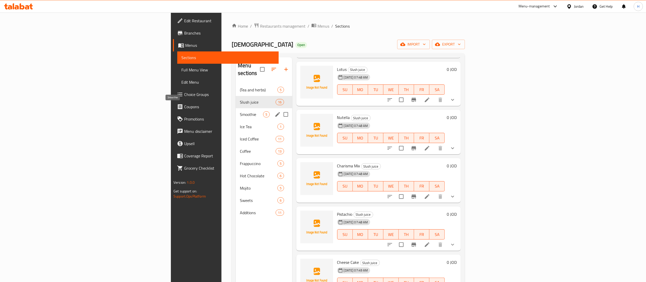
click at [240, 111] on span "Smoothie" at bounding box center [251, 114] width 23 height 6
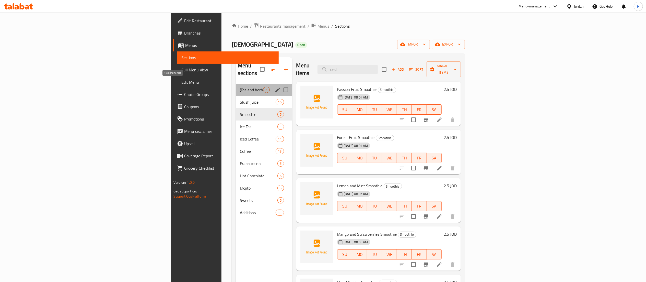
click at [240, 87] on span "(Tea and herbs)" at bounding box center [251, 90] width 23 height 6
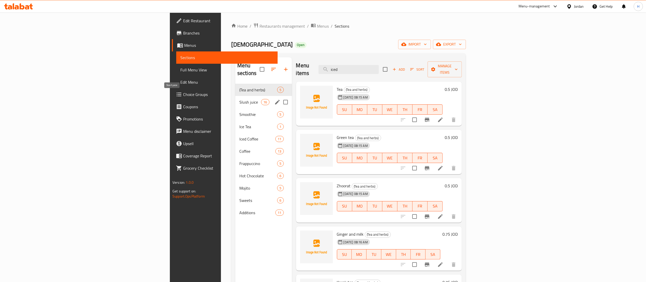
click at [239, 99] on span "Slush juice" at bounding box center [250, 102] width 22 height 6
